Goal: Transaction & Acquisition: Purchase product/service

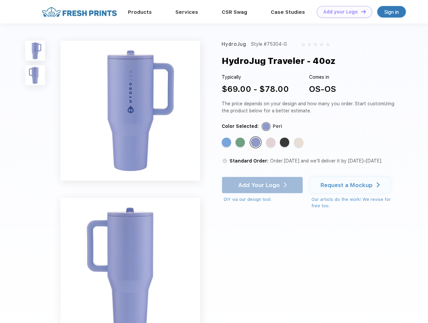
click at [342, 12] on link "Add your Logo Design Tool" at bounding box center [344, 12] width 55 height 12
click at [0, 0] on div "Design Tool" at bounding box center [0, 0] width 0 height 0
click at [360, 11] on link "Add your Logo Design Tool" at bounding box center [344, 12] width 55 height 12
click at [35, 50] on img at bounding box center [35, 51] width 20 height 20
click at [35, 75] on img at bounding box center [35, 75] width 20 height 20
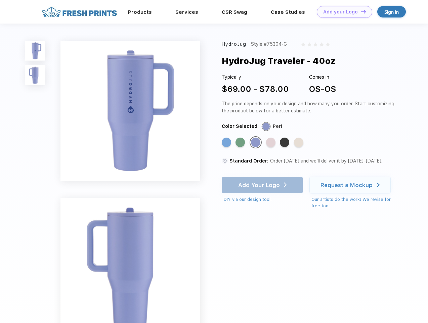
click at [227, 142] on div "Standard Color" at bounding box center [226, 141] width 9 height 9
click at [241, 142] on div "Standard Color" at bounding box center [240, 141] width 9 height 9
click at [256, 142] on div "Standard Color" at bounding box center [255, 141] width 9 height 9
click at [271, 142] on div "Standard Color" at bounding box center [270, 141] width 9 height 9
click at [285, 142] on div "Standard Color" at bounding box center [284, 141] width 9 height 9
